Goal: Task Accomplishment & Management: Manage account settings

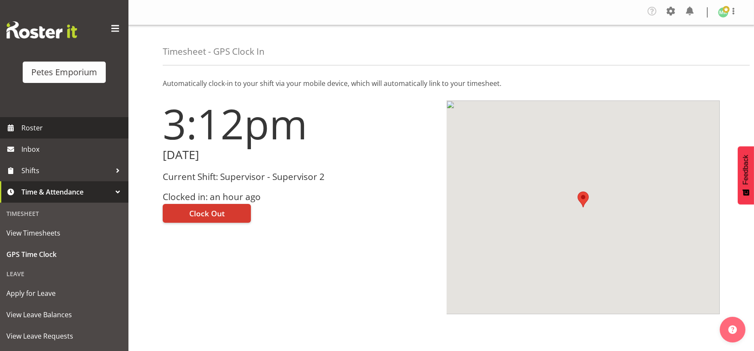
click at [71, 126] on span "Roster" at bounding box center [72, 128] width 103 height 13
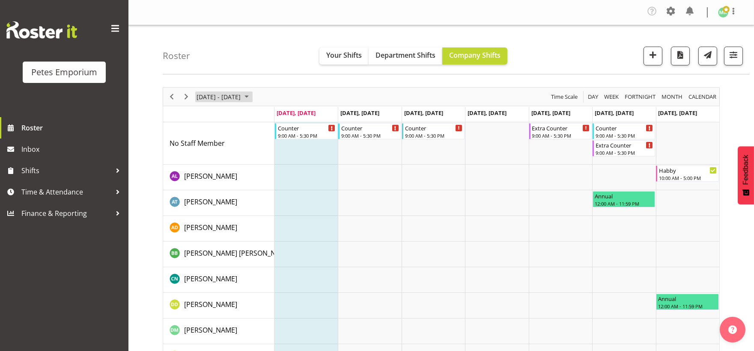
click at [252, 96] on span "September 08 - 14, 2025" at bounding box center [246, 97] width 10 height 11
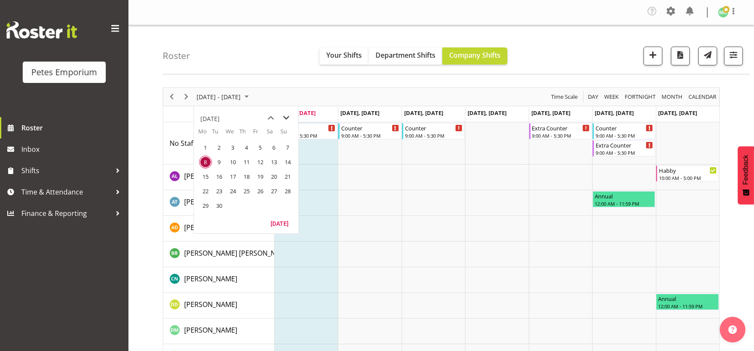
click at [289, 118] on span "next month" at bounding box center [286, 117] width 15 height 15
click at [202, 205] on span "27" at bounding box center [205, 205] width 13 height 13
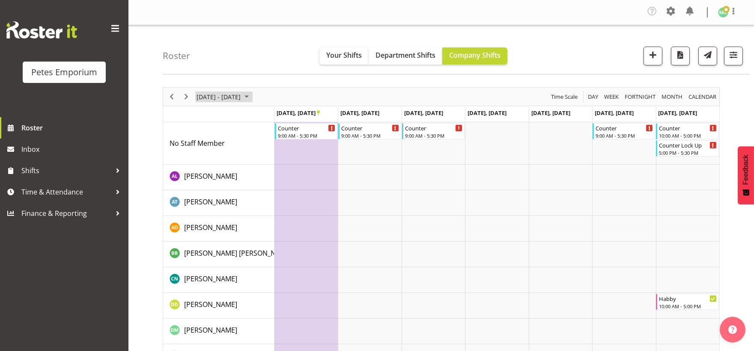
click at [252, 97] on span "Oct 27 - Nov 02, 2025" at bounding box center [246, 97] width 10 height 11
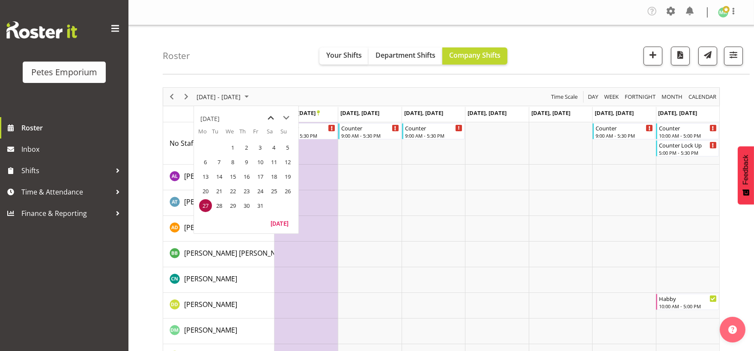
click at [274, 120] on span "previous month" at bounding box center [271, 117] width 15 height 15
click at [207, 162] on span "8" at bounding box center [205, 162] width 13 height 13
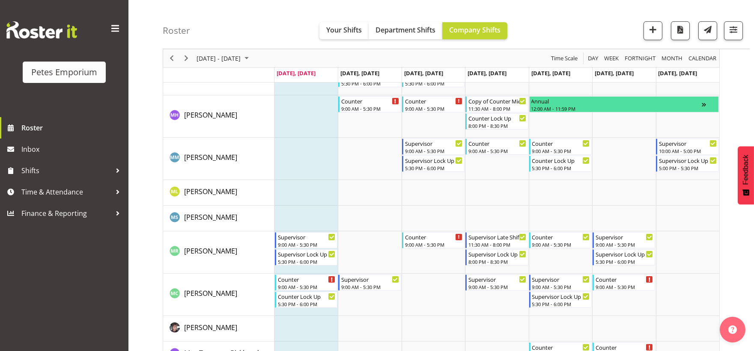
scroll to position [571, 0]
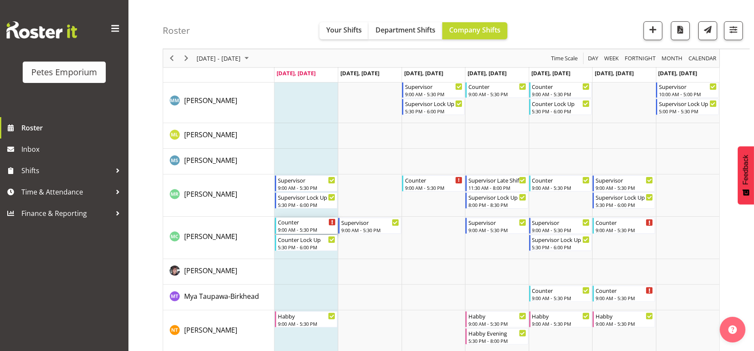
click at [287, 224] on div "Counter" at bounding box center [307, 222] width 58 height 9
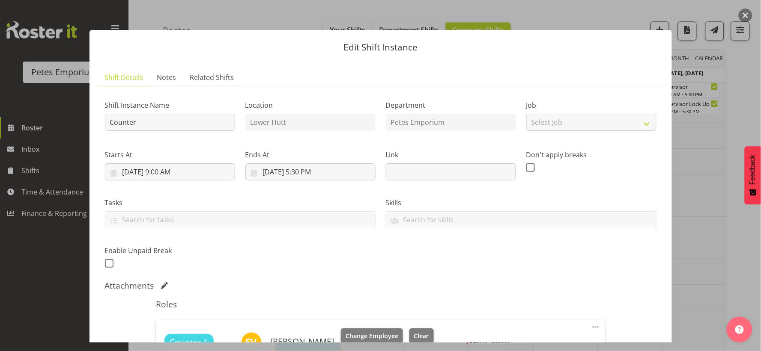
click at [747, 15] on button "button" at bounding box center [745, 16] width 14 height 14
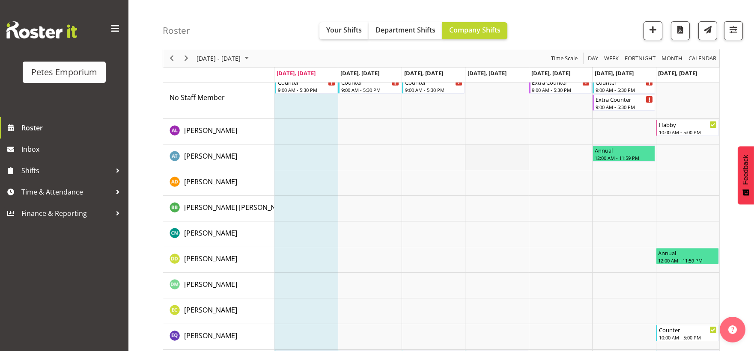
scroll to position [0, 0]
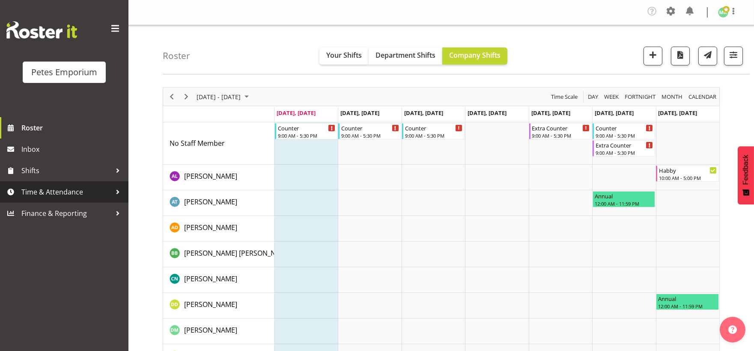
click at [62, 194] on span "Time & Attendance" at bounding box center [66, 192] width 90 height 13
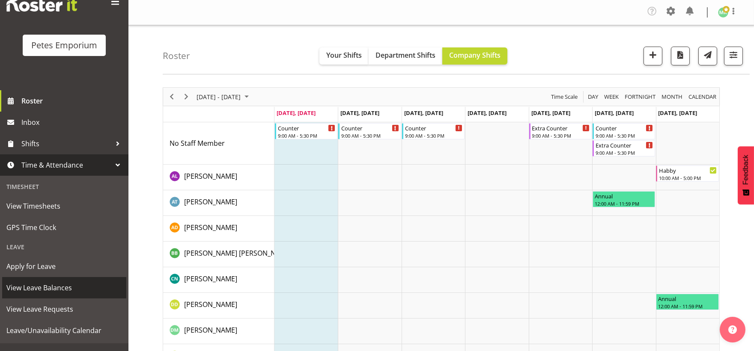
scroll to position [40, 0]
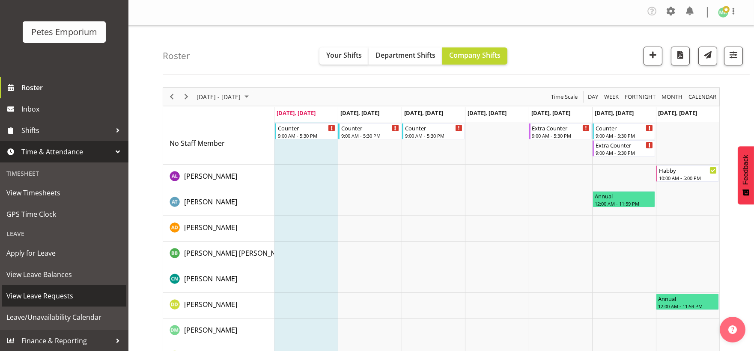
click at [45, 296] on span "View Leave Requests" at bounding box center [64, 296] width 116 height 13
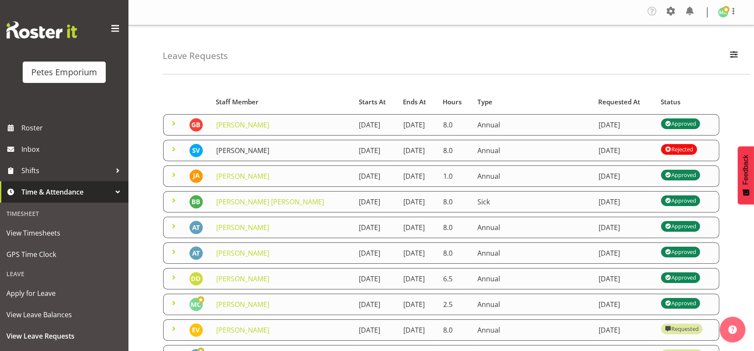
click at [249, 152] on link "Sasha Vandervalk" at bounding box center [242, 150] width 53 height 9
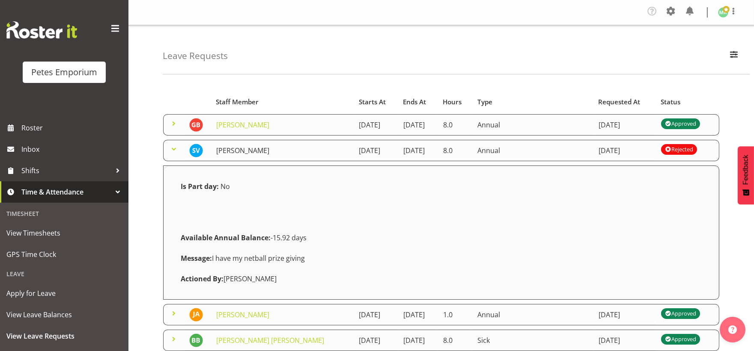
click at [230, 151] on link "Sasha Vandervalk" at bounding box center [242, 150] width 53 height 9
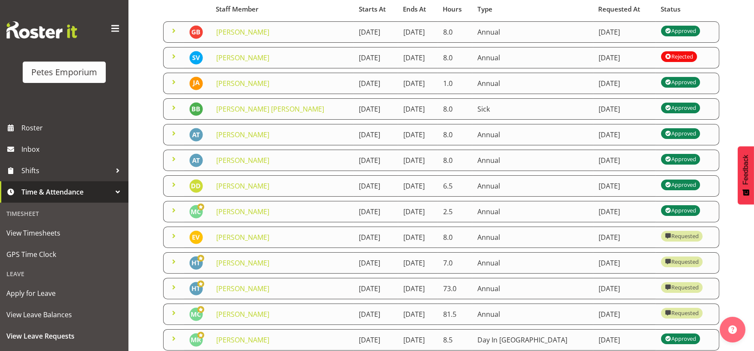
scroll to position [95, 0]
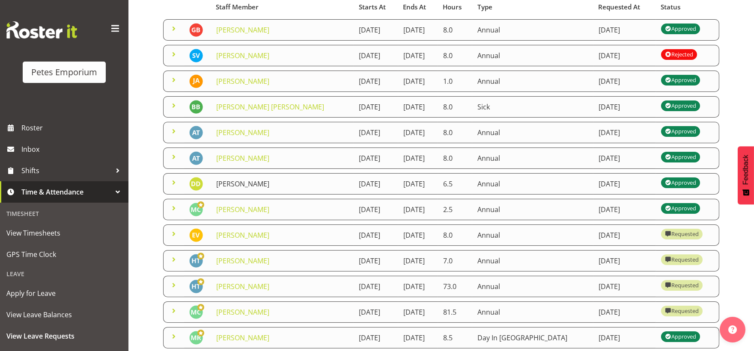
click at [228, 182] on link "Danielle Donselaar" at bounding box center [242, 183] width 53 height 9
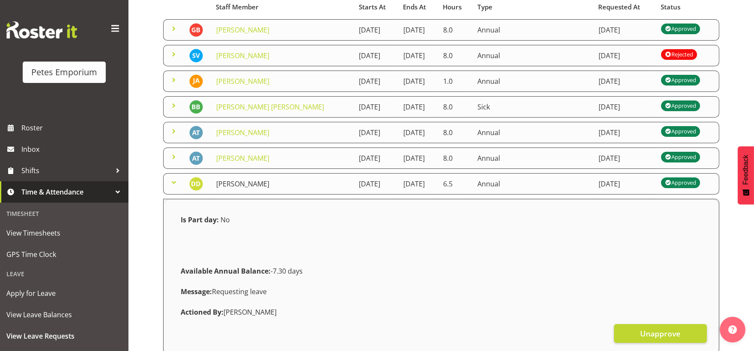
click at [228, 182] on link "Danielle Donselaar" at bounding box center [242, 183] width 53 height 9
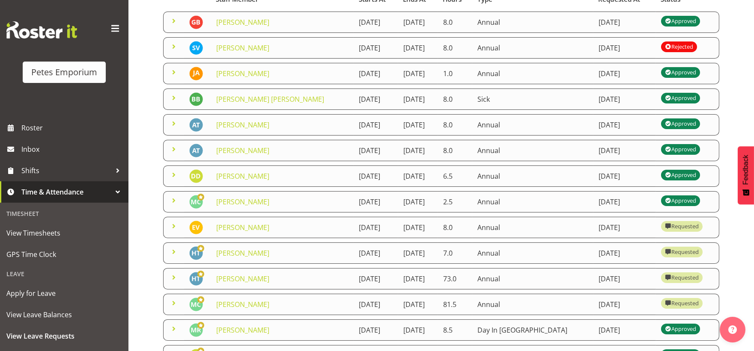
scroll to position [0, 0]
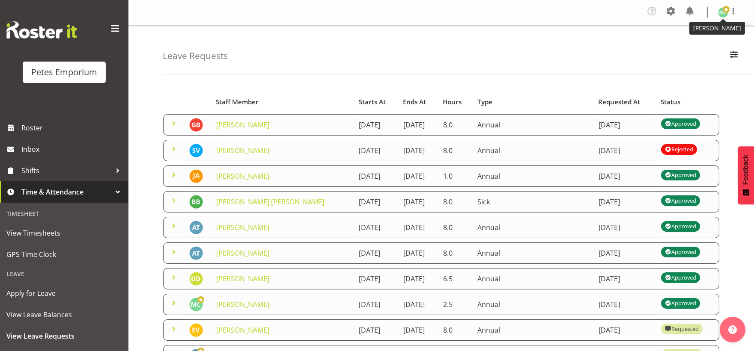
click at [721, 15] on img at bounding box center [723, 12] width 10 height 10
click at [679, 48] on link "Log Out" at bounding box center [697, 46] width 82 height 15
